Goal: Task Accomplishment & Management: Use online tool/utility

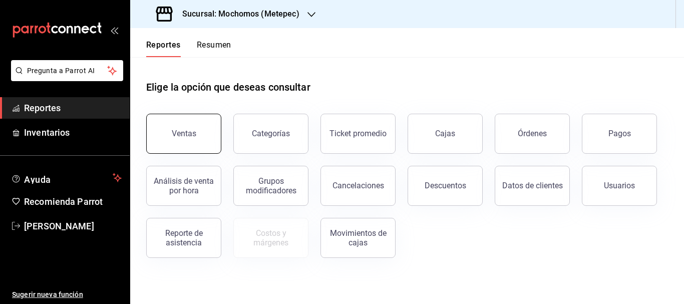
click at [183, 136] on div "Ventas" at bounding box center [184, 134] width 25 height 10
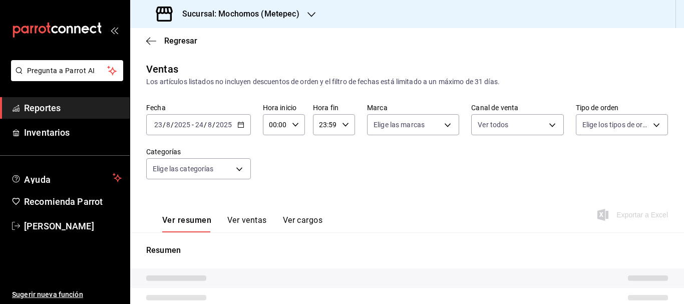
type input "PARROT,UBER_EATS,RAPPI,DIDI_FOOD,ONLINE"
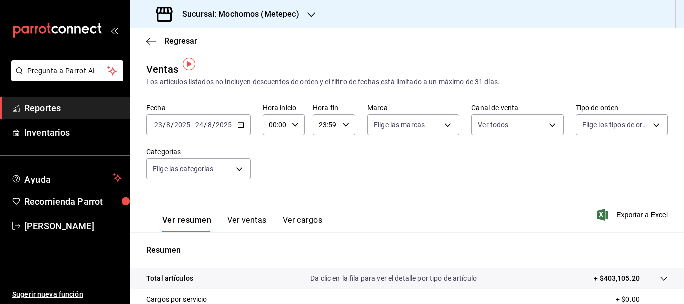
drag, startPoint x: 163, startPoint y: 126, endPoint x: 156, endPoint y: 123, distance: 7.4
click at [156, 123] on input "23" at bounding box center [158, 125] width 9 height 8
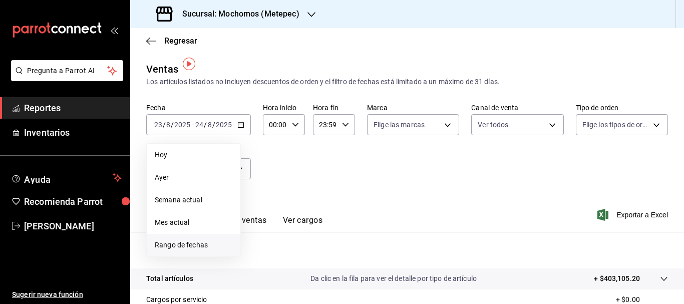
click at [194, 241] on span "Rango de fechas" at bounding box center [194, 245] width 78 height 11
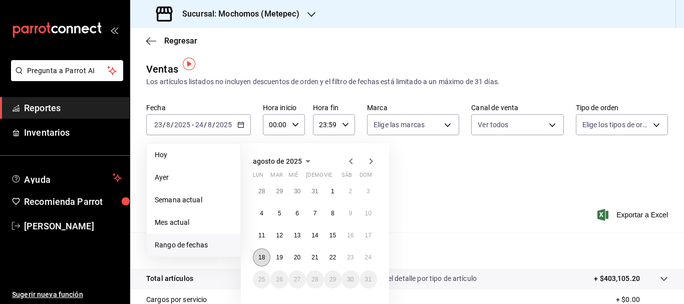
click at [264, 258] on abbr "18" at bounding box center [261, 257] width 7 height 7
click at [369, 263] on button "24" at bounding box center [368, 257] width 18 height 18
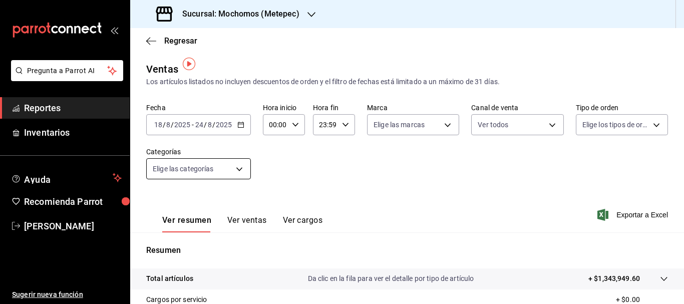
click at [217, 170] on body "Pregunta a Parrot AI Reportes Inventarios Ayuda Recomienda Parrot [PERSON_NAME]…" at bounding box center [342, 152] width 684 height 304
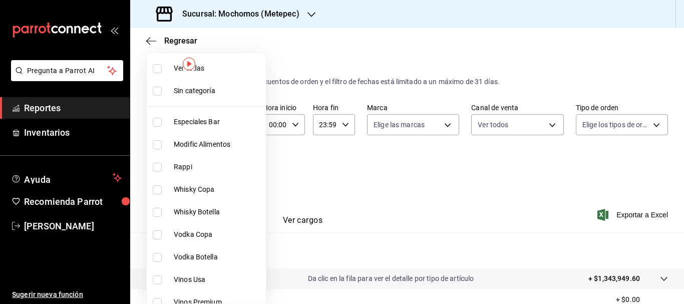
click at [159, 71] on input "checkbox" at bounding box center [157, 68] width 9 height 9
checkbox input "true"
type input "c9cbc288-c827-488d-81f5-370afefb1912,46081463-7037-4dd2-a9ab-e56ff6a8fa7c,bf958…"
checkbox input "true"
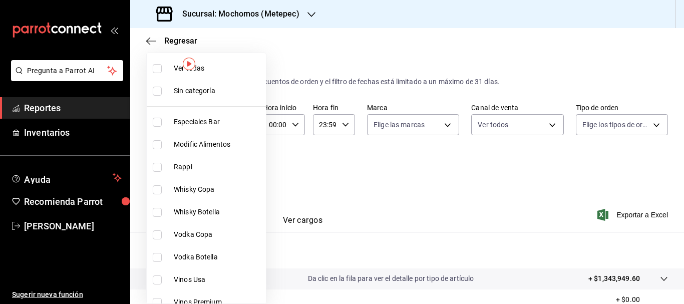
checkbox input "true"
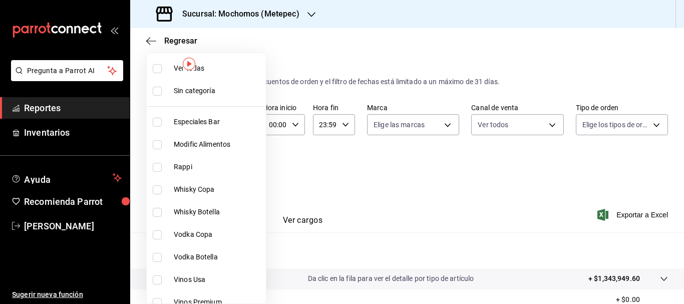
checkbox input "true"
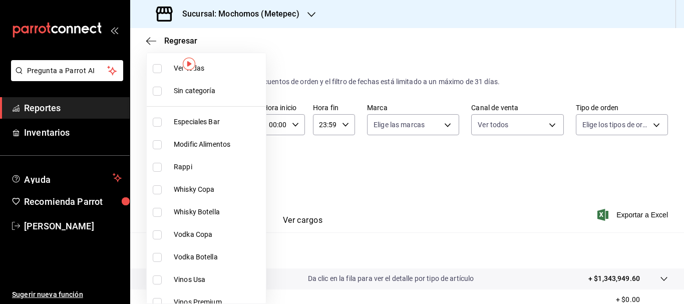
checkbox input "true"
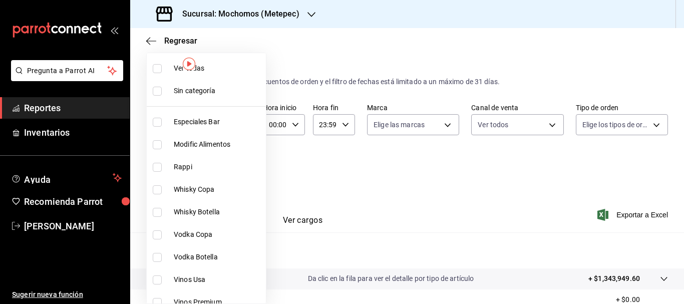
checkbox input "true"
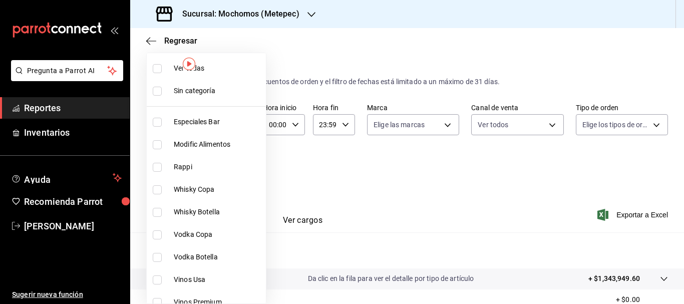
checkbox input "true"
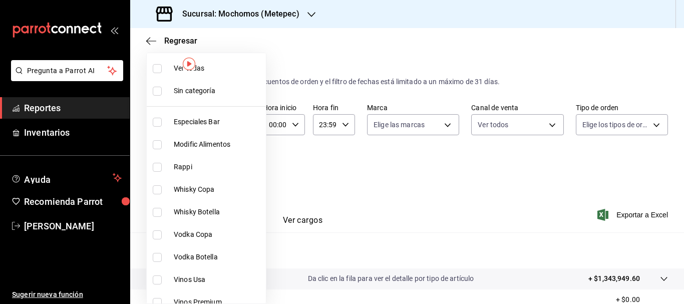
checkbox input "true"
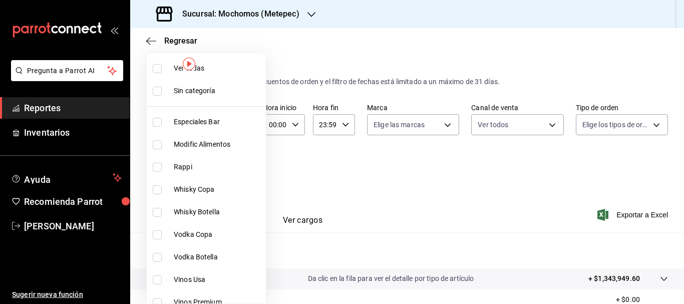
checkbox input "true"
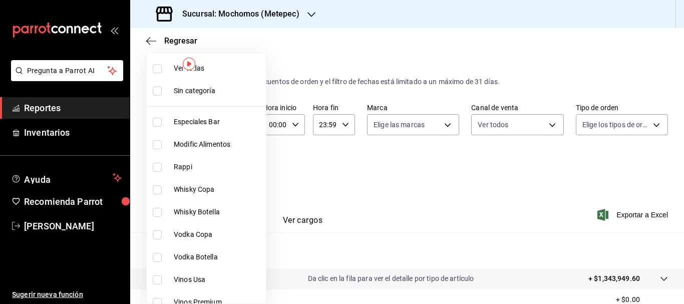
checkbox input "true"
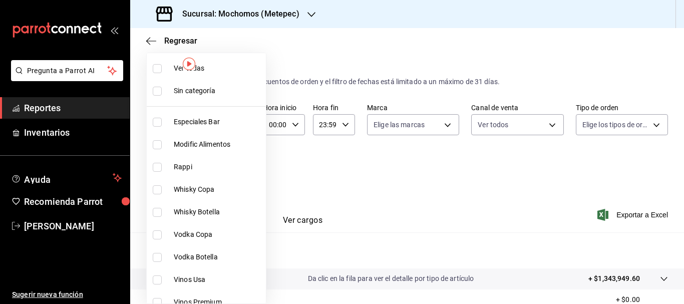
checkbox input "true"
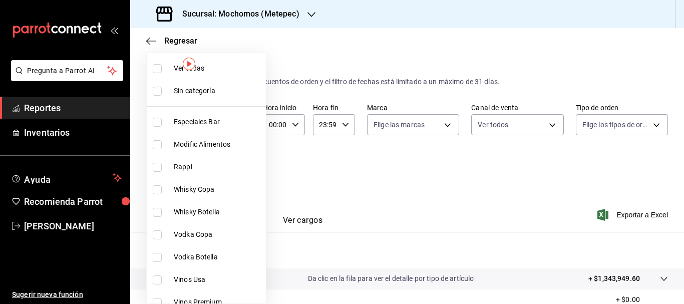
checkbox input "true"
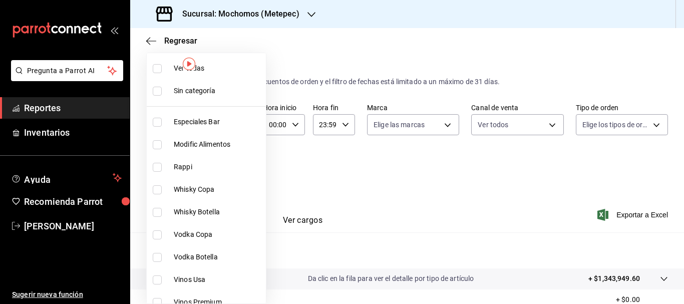
checkbox input "true"
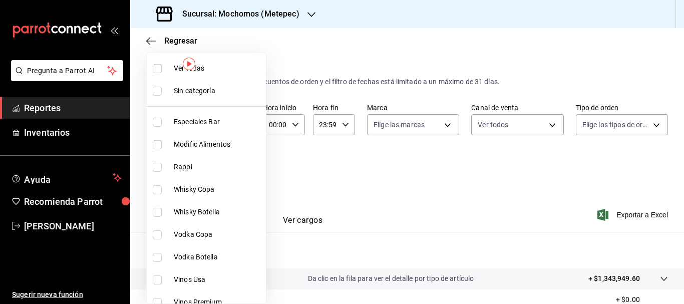
checkbox input "true"
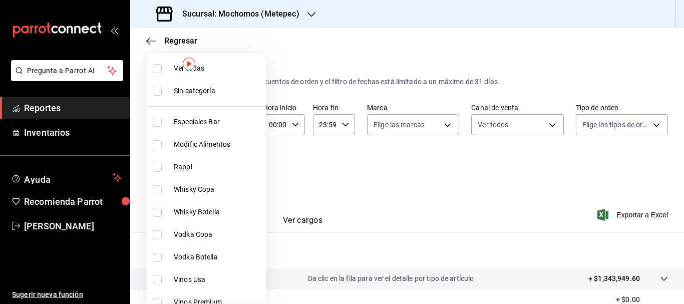
checkbox input "true"
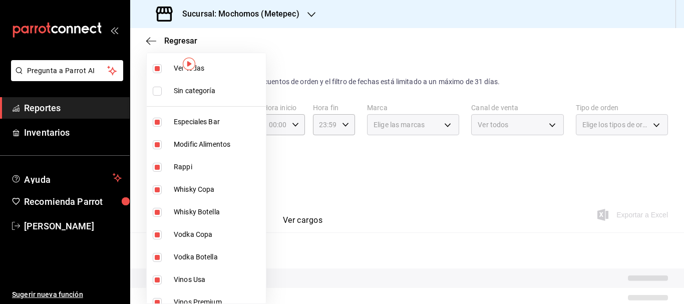
click at [160, 94] on input "checkbox" at bounding box center [157, 91] width 9 height 9
checkbox input "true"
click at [425, 122] on div at bounding box center [342, 152] width 684 height 304
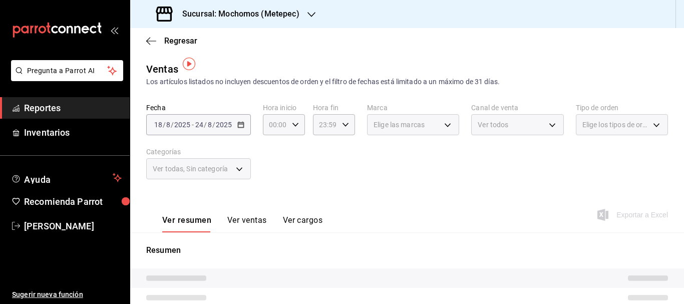
click at [425, 122] on div "Elige las marcas" at bounding box center [413, 124] width 92 height 21
click at [408, 124] on span "Elige las marcas" at bounding box center [398, 125] width 51 height 10
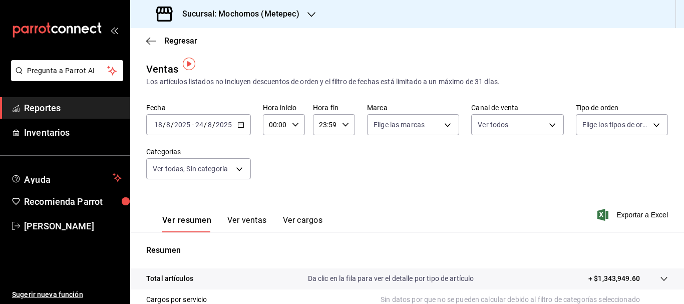
click at [160, 127] on input "18" at bounding box center [158, 125] width 9 height 8
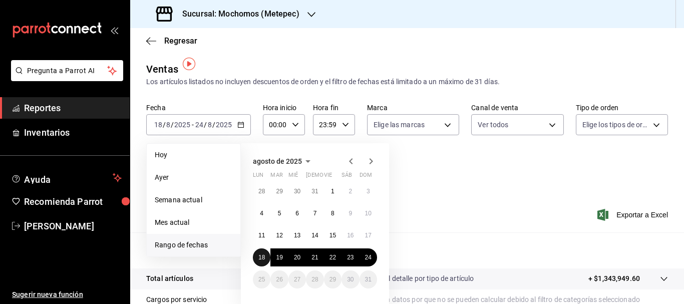
click at [260, 260] on abbr "18" at bounding box center [261, 257] width 7 height 7
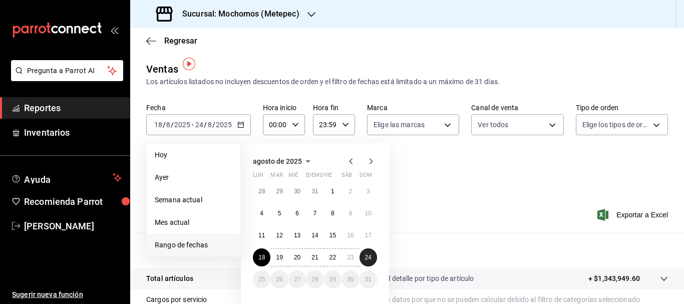
click at [365, 257] on abbr "24" at bounding box center [368, 257] width 7 height 7
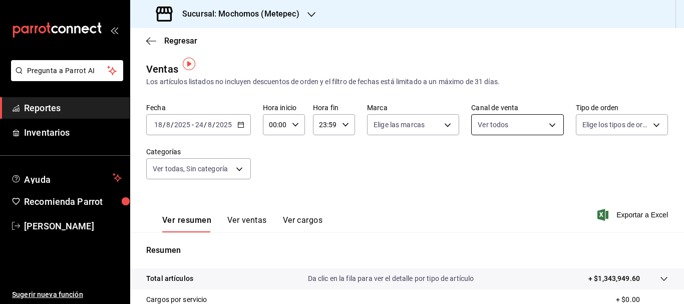
click at [498, 127] on body "Pregunta a Parrot AI Reportes Inventarios Ayuda Recomienda Parrot [PERSON_NAME]…" at bounding box center [342, 152] width 684 height 304
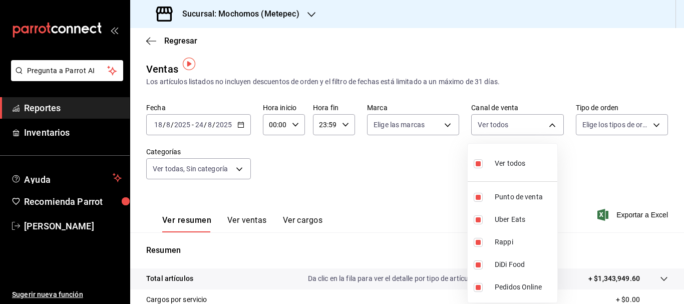
click at [427, 122] on div at bounding box center [342, 152] width 684 height 304
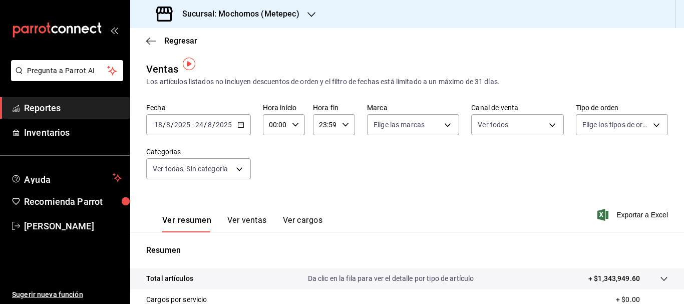
click at [427, 122] on body "Pregunta a Parrot AI Reportes Inventarios Ayuda Recomienda Parrot [PERSON_NAME]…" at bounding box center [342, 152] width 684 height 304
click at [376, 162] on input "checkbox" at bounding box center [375, 163] width 9 height 9
checkbox input "true"
type input "2365f74e-aa6b-4392-bdf2-72765591bddf"
checkbox input "true"
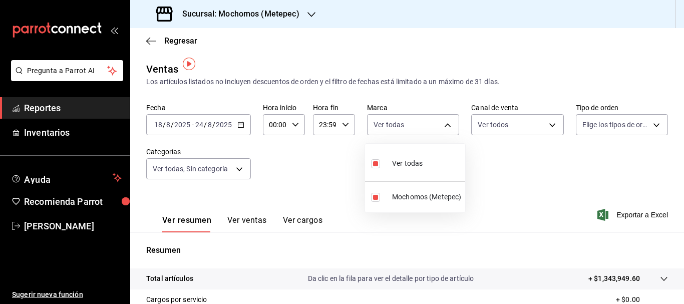
click at [605, 131] on div at bounding box center [342, 152] width 684 height 304
click at [605, 131] on body "Pregunta a Parrot AI Reportes Inventarios Ayuda Recomienda Parrot [PERSON_NAME]…" at bounding box center [342, 152] width 684 height 304
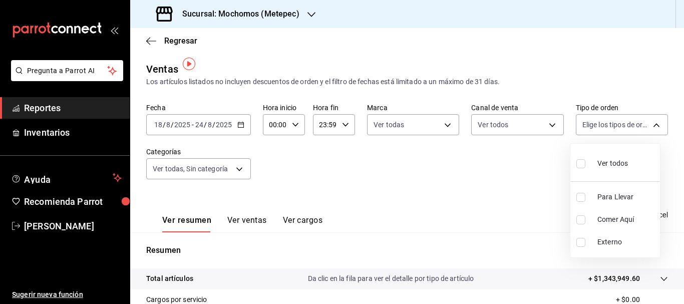
click at [584, 167] on input "checkbox" at bounding box center [580, 163] width 9 height 9
checkbox input "true"
type input "3a236ed8-2e24-47ca-8e59-ead494492482,da8509e8-5fca-4f62-958e-973104937870,EXTER…"
checkbox input "true"
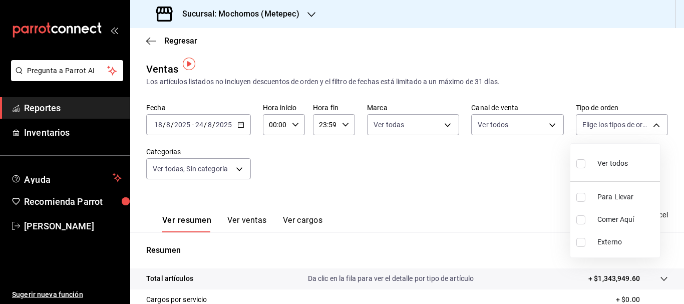
checkbox input "true"
click at [163, 170] on div at bounding box center [342, 152] width 684 height 304
click at [163, 170] on body "Pregunta a Parrot AI Reportes Inventarios Ayuda Recomienda Parrot [PERSON_NAME]…" at bounding box center [342, 152] width 684 height 304
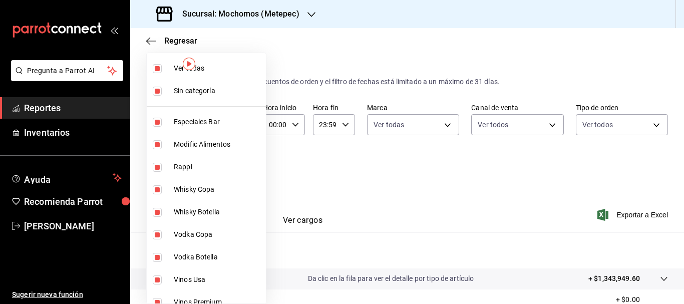
click at [641, 215] on div at bounding box center [342, 152] width 684 height 304
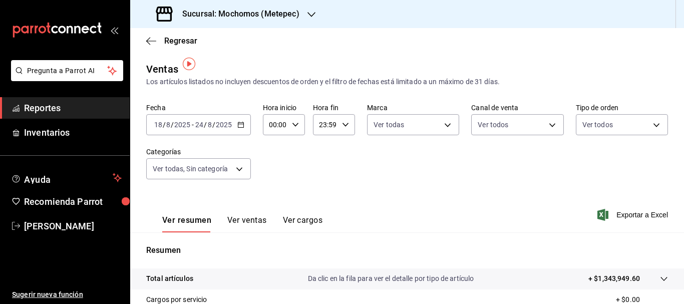
click at [641, 215] on div "Ver todas Sin categoría Especiales Bar Modific Alimentos Rappi Whisky Copa Whis…" at bounding box center [342, 152] width 684 height 304
click at [641, 215] on span "Exportar a Excel" at bounding box center [633, 215] width 69 height 12
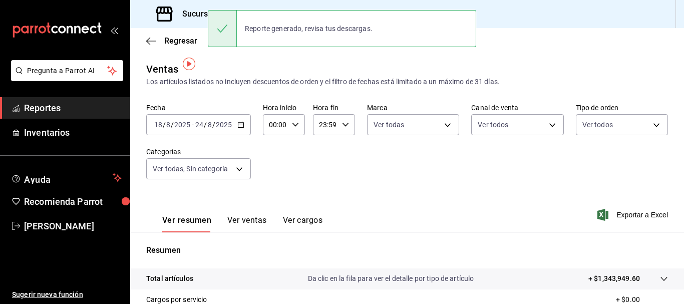
click at [641, 215] on span "Exportar a Excel" at bounding box center [633, 215] width 69 height 12
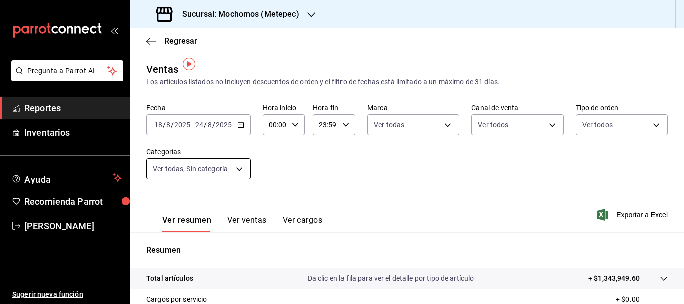
click at [241, 172] on body "Pregunta a Parrot AI Reportes Inventarios Ayuda Recomienda Parrot [PERSON_NAME]…" at bounding box center [342, 152] width 684 height 304
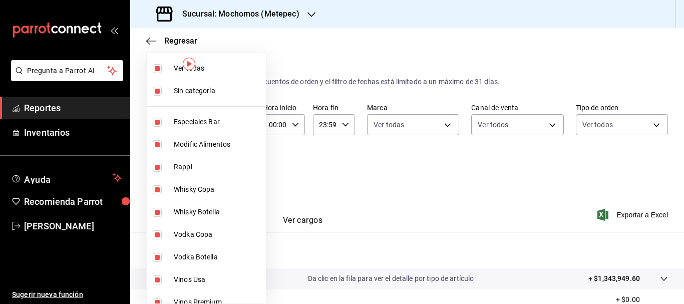
click at [338, 182] on div at bounding box center [342, 152] width 684 height 304
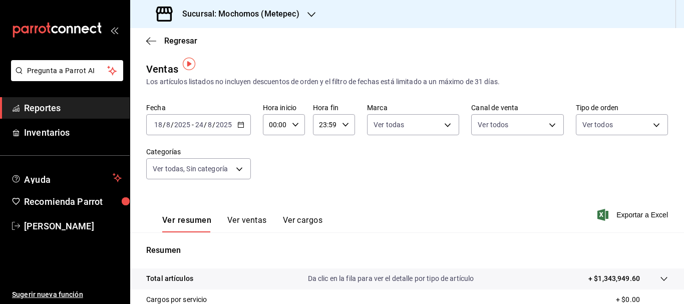
click at [159, 125] on input "18" at bounding box center [158, 125] width 9 height 8
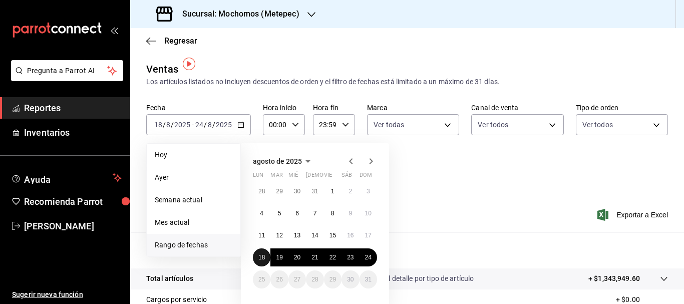
click at [263, 251] on button "18" at bounding box center [262, 257] width 18 height 18
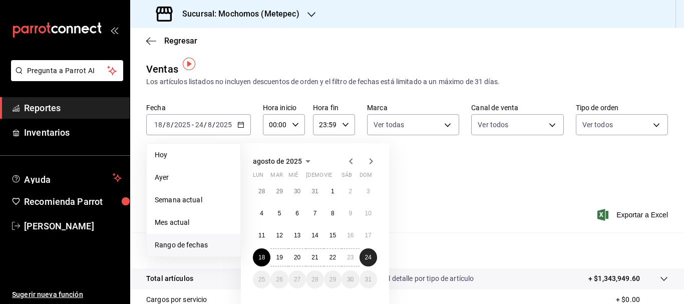
click at [367, 256] on abbr "24" at bounding box center [368, 257] width 7 height 7
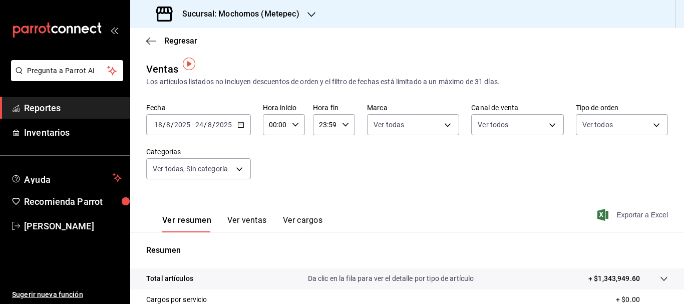
click at [633, 212] on span "Exportar a Excel" at bounding box center [633, 215] width 69 height 12
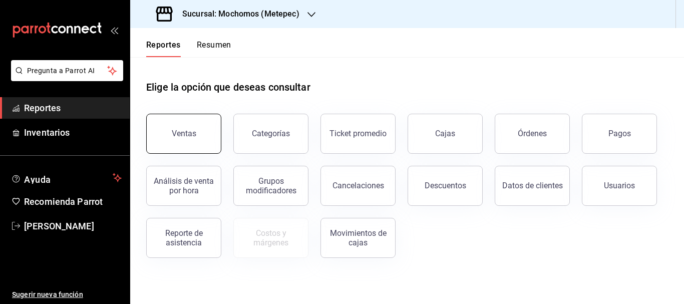
click at [187, 136] on div "Ventas" at bounding box center [184, 134] width 25 height 10
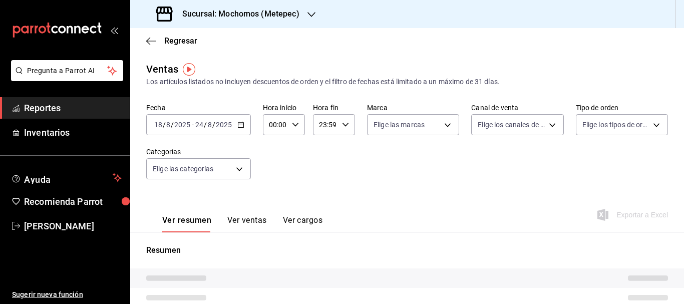
type input "PARROT,UBER_EATS,RAPPI,DIDI_FOOD,ONLINE"
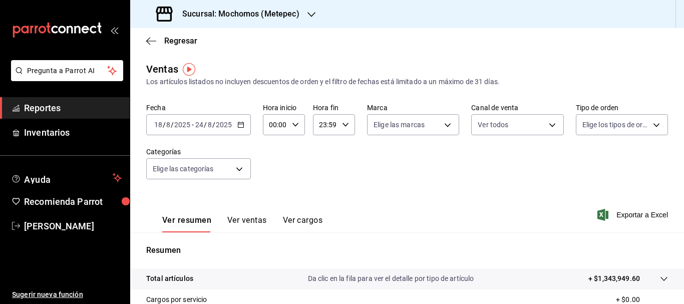
click at [160, 124] on input "18" at bounding box center [158, 125] width 9 height 8
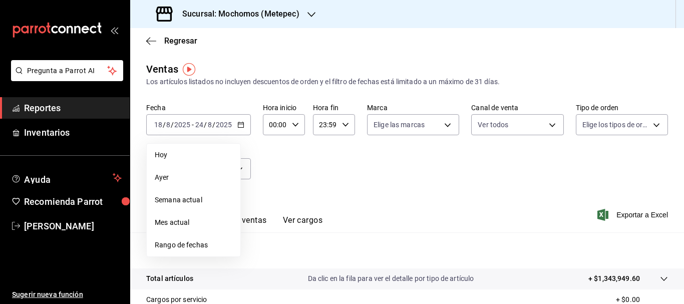
click at [197, 248] on span "Rango de fechas" at bounding box center [194, 245] width 78 height 11
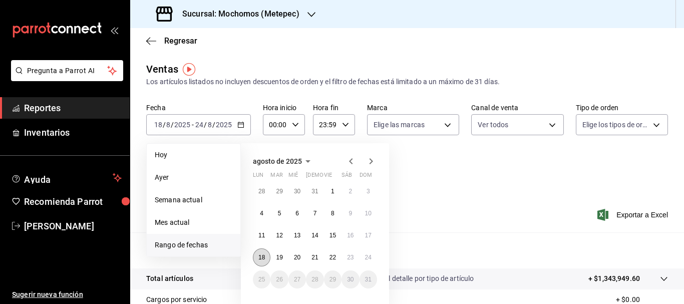
click at [262, 258] on abbr "18" at bounding box center [261, 257] width 7 height 7
click at [373, 260] on button "24" at bounding box center [368, 257] width 18 height 18
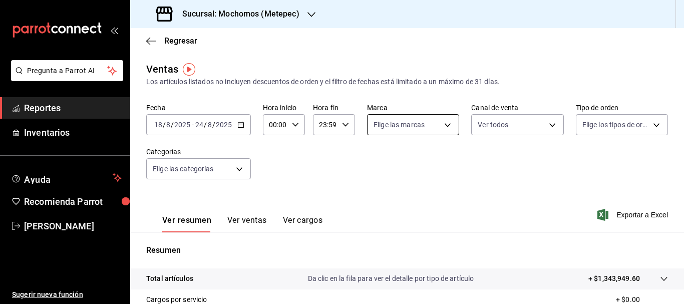
click at [408, 123] on body "Pregunta a Parrot AI Reportes Inventarios Ayuda Recomienda Parrot [PERSON_NAME]…" at bounding box center [342, 152] width 684 height 304
click at [396, 158] on div "Ver todas" at bounding box center [397, 163] width 52 height 22
type input "2365f74e-aa6b-4392-bdf2-72765591bddf"
checkbox input "true"
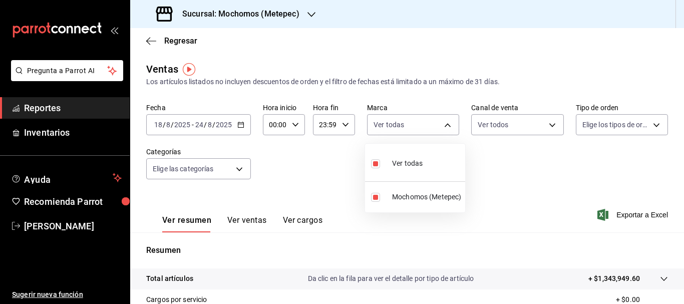
click at [514, 120] on div at bounding box center [342, 152] width 684 height 304
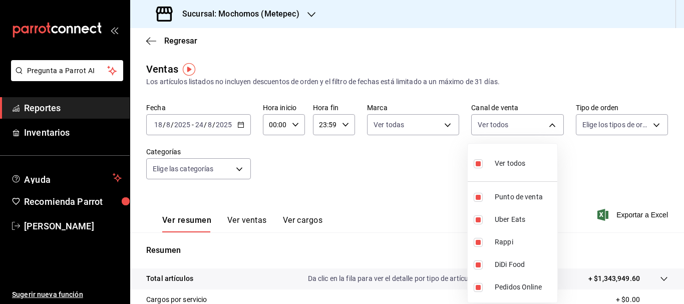
click at [514, 120] on body "Pregunta a Parrot AI Reportes Inventarios Ayuda Recomienda Parrot Cristian Merc…" at bounding box center [342, 152] width 684 height 304
click at [604, 126] on div at bounding box center [342, 152] width 684 height 304
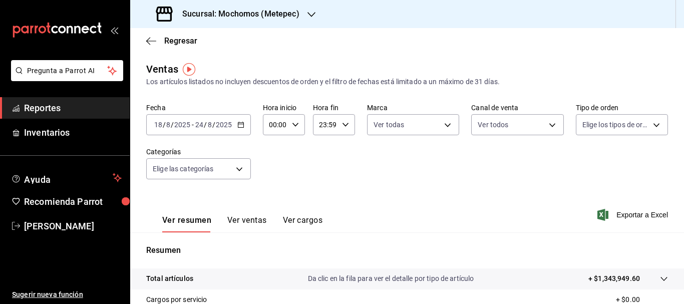
click at [604, 126] on body "Pregunta a Parrot AI Reportes Inventarios Ayuda Recomienda Parrot Cristian Merc…" at bounding box center [342, 152] width 684 height 304
click at [583, 164] on input "checkbox" at bounding box center [580, 163] width 9 height 9
checkbox input "true"
type input "3a236ed8-2e24-47ca-8e59-ead494492482,da8509e8-5fca-4f62-958e-973104937870,EXTER…"
checkbox input "true"
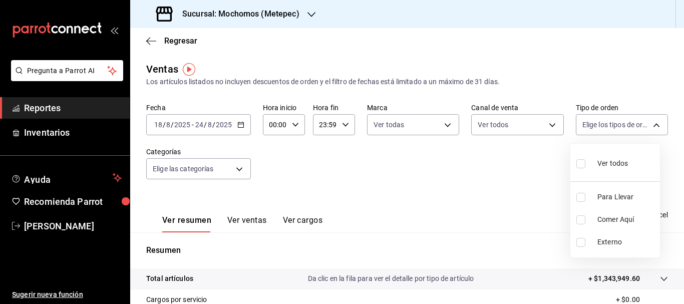
checkbox input "true"
click at [164, 167] on div at bounding box center [342, 152] width 684 height 304
click at [164, 167] on div "Ver todos Para Llevar Comer Aquí Externo" at bounding box center [342, 152] width 684 height 304
click at [164, 167] on body "Pregunta a Parrot AI Reportes Inventarios Ayuda Recomienda Parrot Cristian Merc…" at bounding box center [342, 152] width 684 height 304
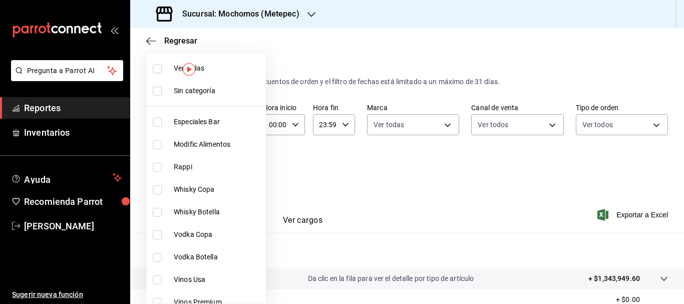
click at [160, 88] on input "checkbox" at bounding box center [157, 91] width 9 height 9
checkbox input "true"
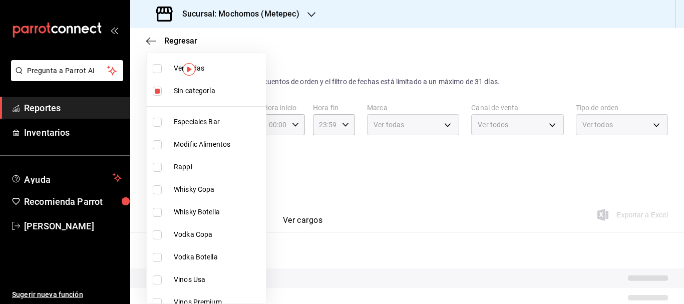
click at [161, 71] on input "checkbox" at bounding box center [157, 68] width 9 height 9
checkbox input "true"
type input "c9cbc288-c827-488d-81f5-370afefb1912,46081463-7037-4dd2-a9ab-e56ff6a8fa7c,bf958…"
checkbox input "true"
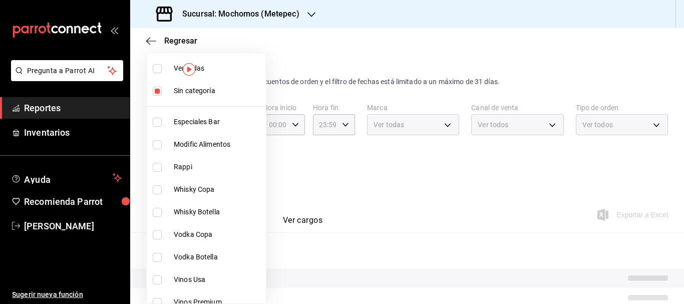
checkbox input "true"
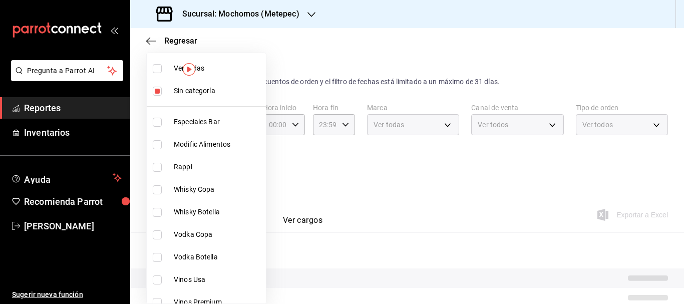
checkbox input "true"
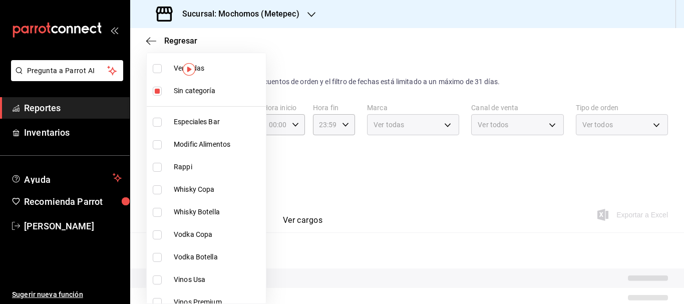
checkbox input "true"
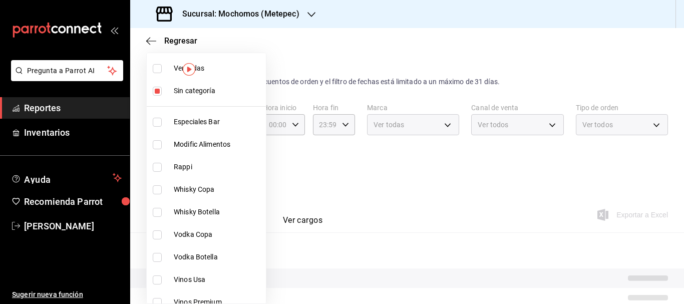
checkbox input "true"
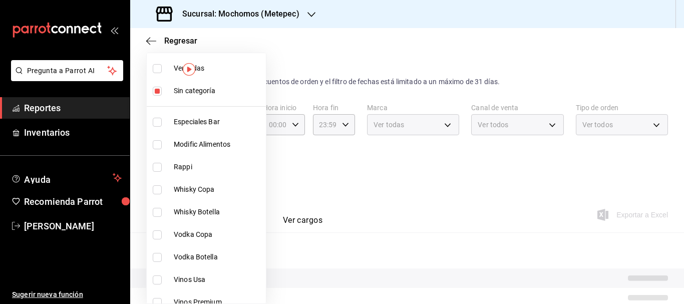
checkbox input "true"
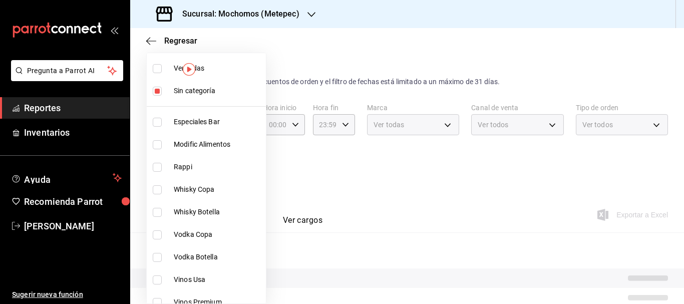
checkbox input "true"
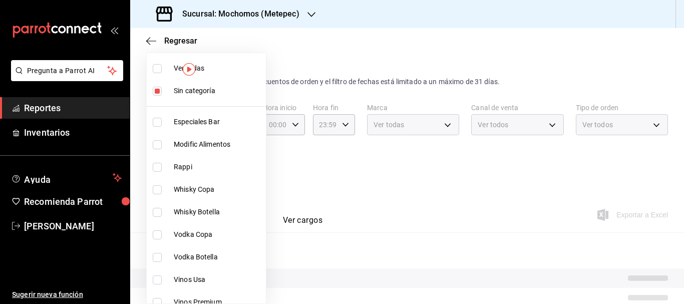
checkbox input "true"
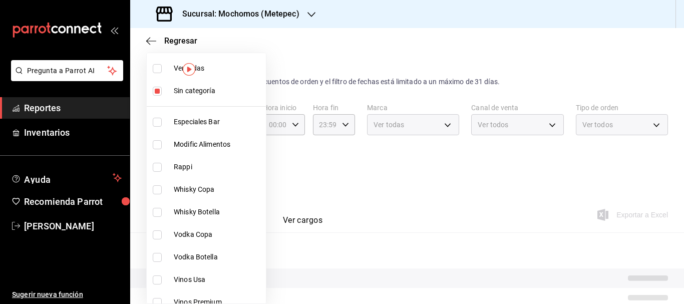
checkbox input "true"
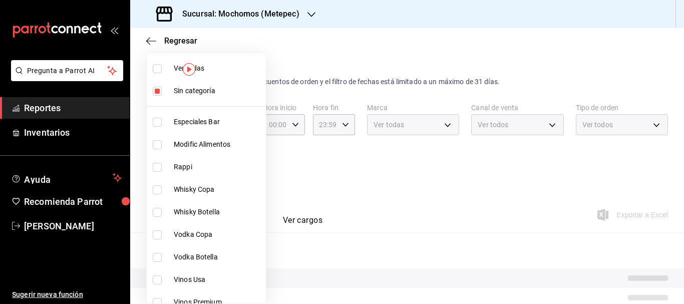
checkbox input "true"
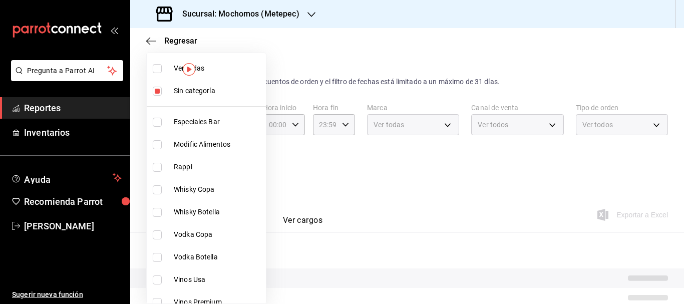
checkbox input "true"
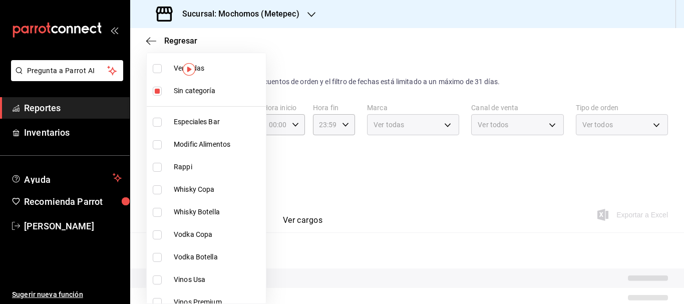
checkbox input "true"
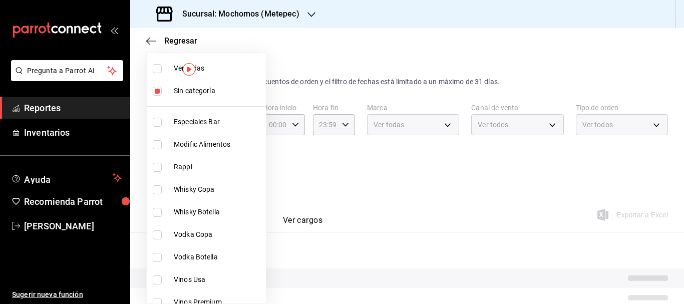
checkbox input "true"
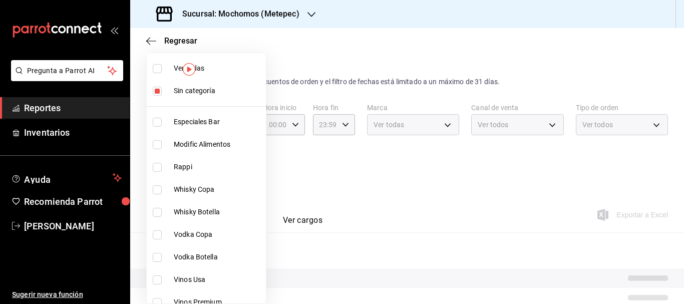
checkbox input "true"
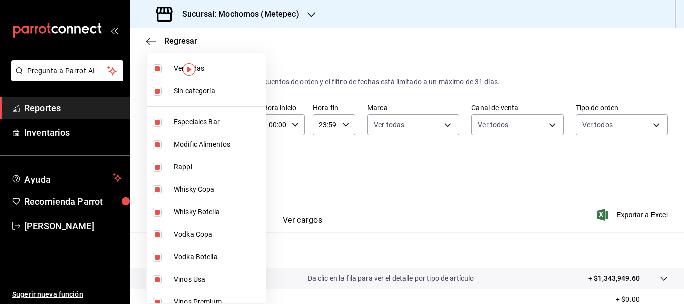
click at [641, 216] on div at bounding box center [342, 152] width 684 height 304
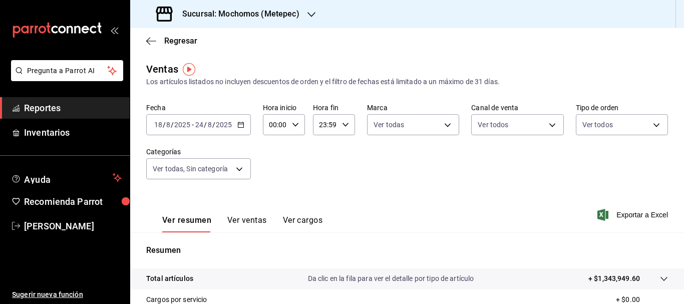
click at [641, 216] on span "Exportar a Excel" at bounding box center [633, 215] width 69 height 12
click at [157, 126] on input "18" at bounding box center [158, 125] width 9 height 8
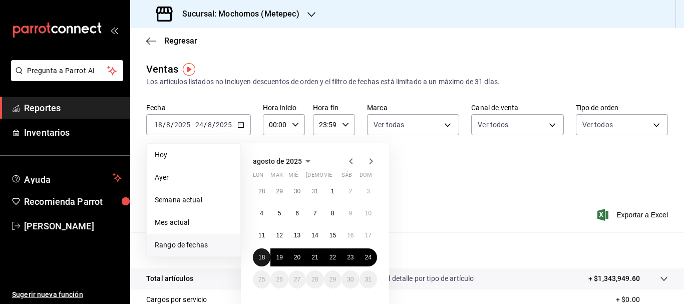
click at [267, 259] on button "18" at bounding box center [262, 257] width 18 height 18
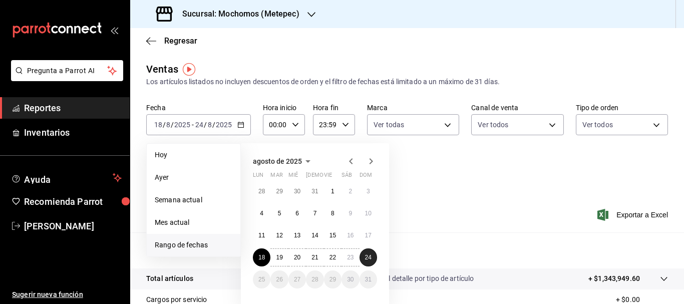
click at [362, 263] on button "24" at bounding box center [368, 257] width 18 height 18
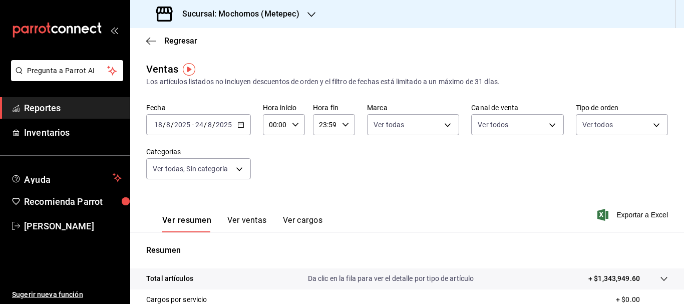
click at [624, 214] on span "Exportar a Excel" at bounding box center [633, 215] width 69 height 12
